Goal: Entertainment & Leisure: Consume media (video, audio)

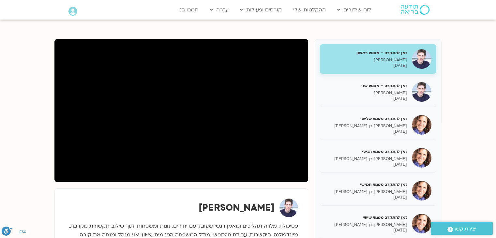
scroll to position [12, 0]
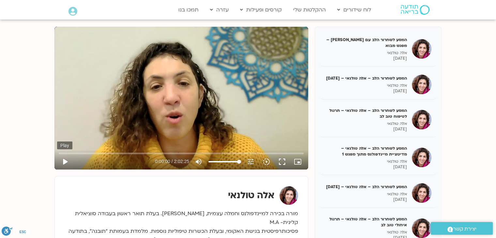
click at [65, 160] on button "play_arrow" at bounding box center [65, 162] width 16 height 16
click at [231, 150] on div "Skip Ad 1:26:06 pause 0:00:02 / 2:02:25 volume_up Mute tune Resolution Auto 720…" at bounding box center [181, 158] width 248 height 21
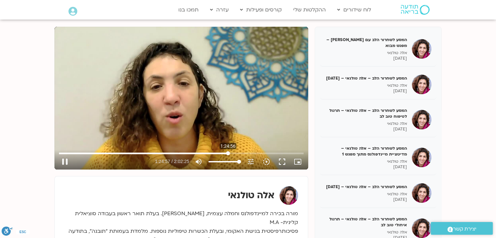
click at [228, 153] on input "Seek" at bounding box center [181, 153] width 244 height 4
click at [249, 152] on input "Seek" at bounding box center [181, 153] width 244 height 4
click at [270, 152] on input "Seek" at bounding box center [181, 153] width 244 height 4
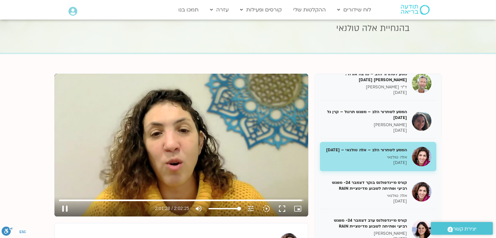
scroll to position [65, 0]
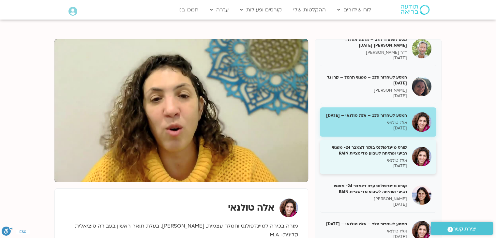
type input "7319.628832"
click at [378, 156] on h5 "קורס מיינדפולנס בוקר דצמבר 24- מפגש רביעי ופתיחה לשבוע מדיטציית RAIN" at bounding box center [366, 150] width 82 height 12
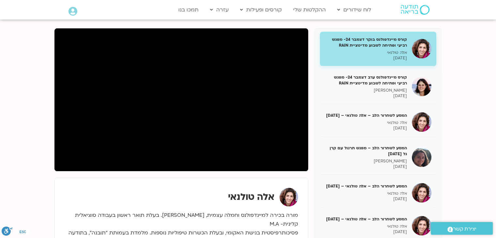
scroll to position [65, 0]
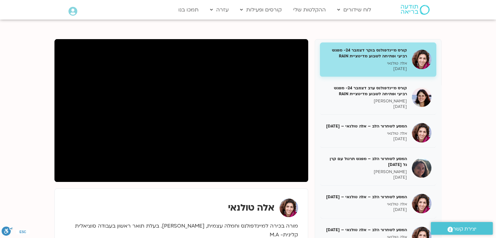
click at [188, 202] on div "אלה טולנאי" at bounding box center [181, 207] width 233 height 19
click at [36, 75] on section "המסע לשחרור הלב עם אלה טולנאי – מפגש מבוא אלה טולנאי 05/11/2024 המסע לשחרור הלב…" at bounding box center [248, 208] width 496 height 377
